Goal: Navigation & Orientation: Find specific page/section

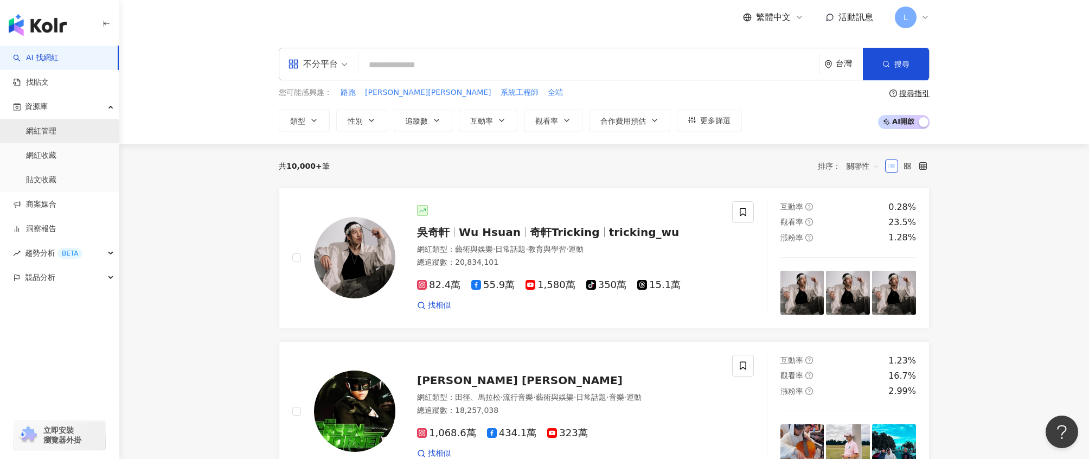
click at [47, 137] on link "網紅管理" at bounding box center [41, 131] width 30 height 11
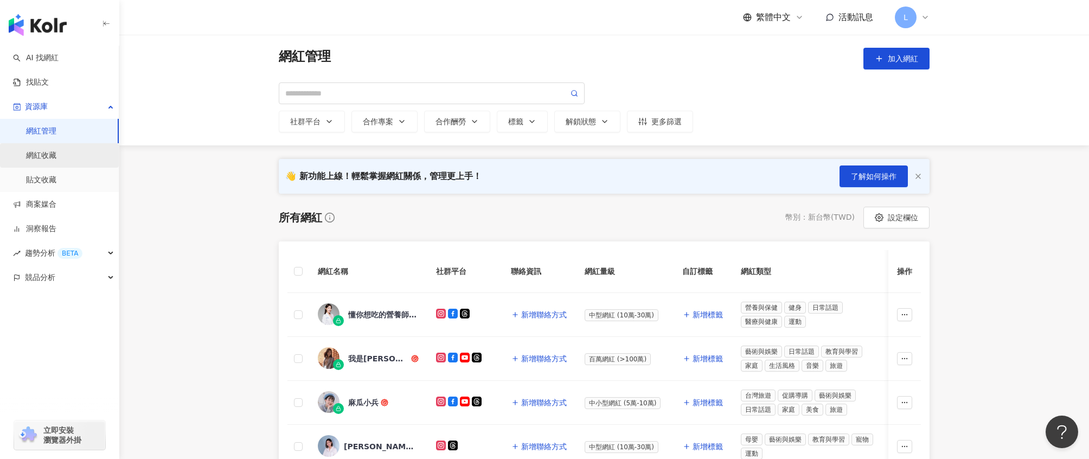
click at [38, 150] on link "網紅收藏" at bounding box center [41, 155] width 30 height 11
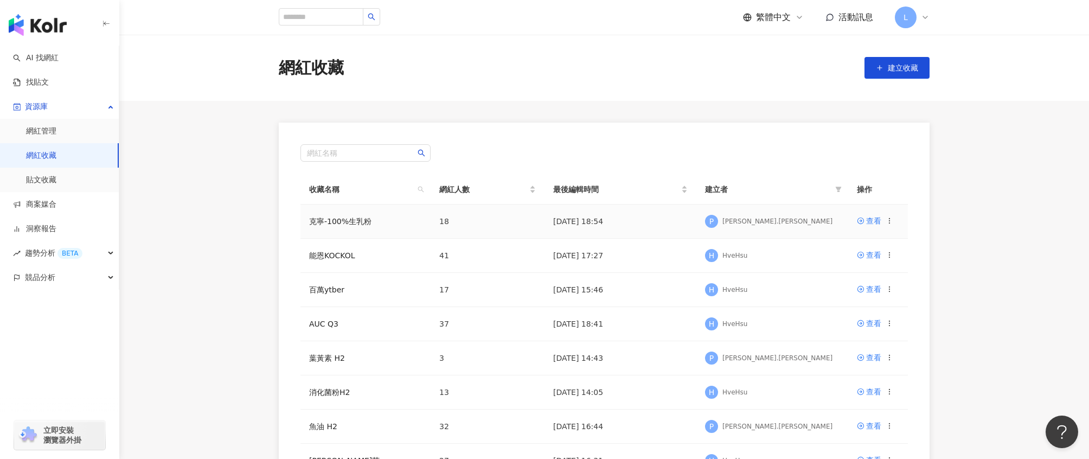
click at [346, 235] on td "克寧-100%生乳粉" at bounding box center [366, 221] width 130 height 34
click at [875, 221] on div "查看" at bounding box center [873, 221] width 15 height 12
